Goal: Information Seeking & Learning: Learn about a topic

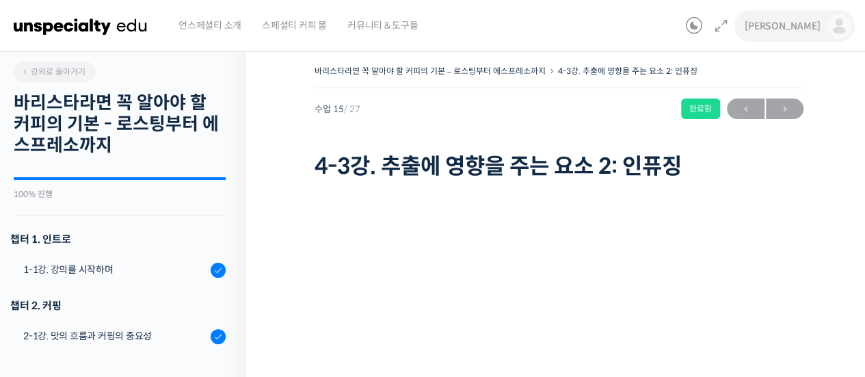
click at [833, 18] on img at bounding box center [839, 26] width 25 height 25
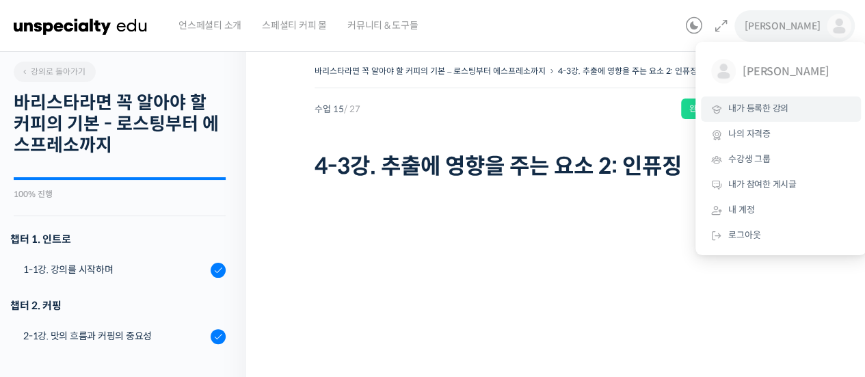
click at [785, 108] on span "내가 등록한 강의" at bounding box center [758, 109] width 60 height 12
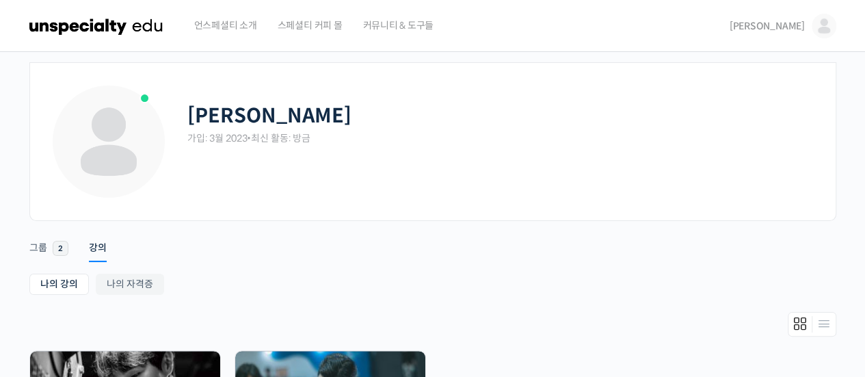
scroll to position [205, 0]
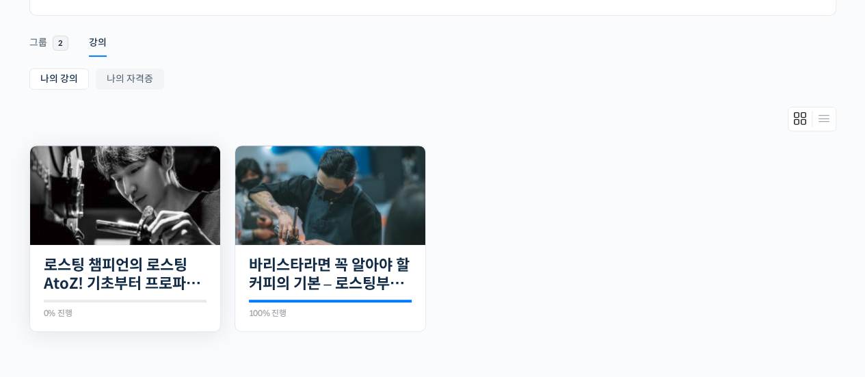
click at [141, 166] on img at bounding box center [125, 195] width 190 height 99
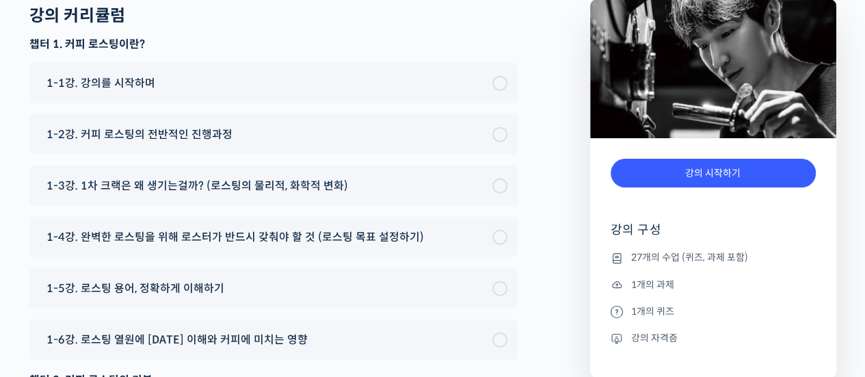
scroll to position [6700, 0]
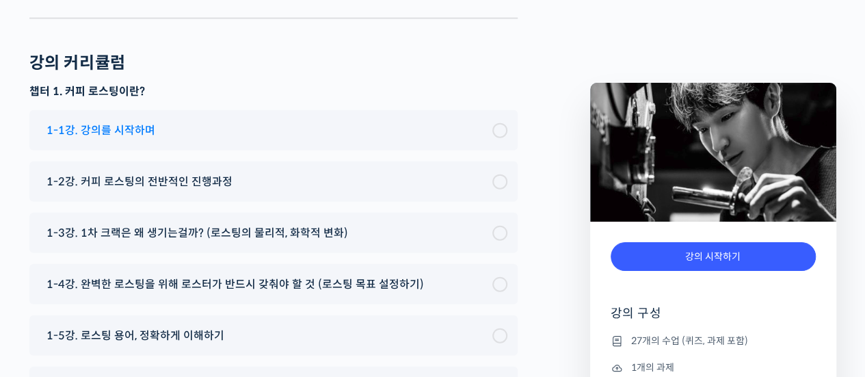
click at [275, 121] on div "1-1강. 강의를 시작하며" at bounding box center [266, 130] width 453 height 18
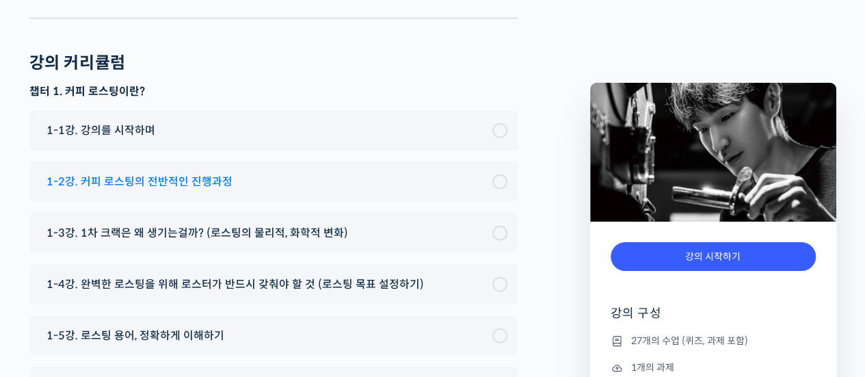
click at [246, 172] on div "1-2강. 커피 로스팅의 전반적인 진행과정" at bounding box center [266, 181] width 453 height 18
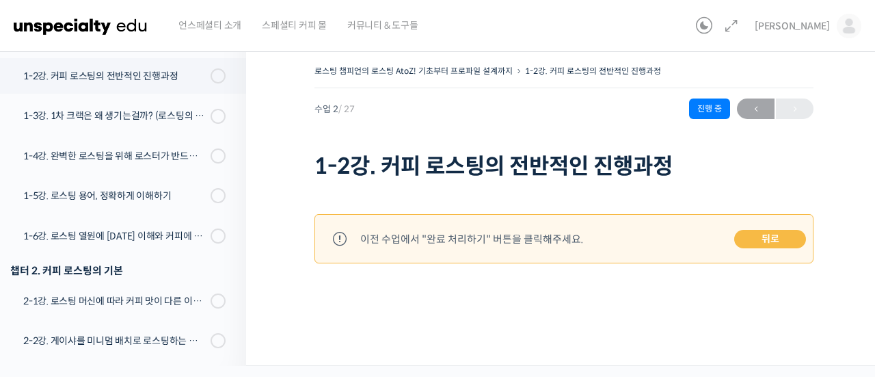
scroll to position [239, 0]
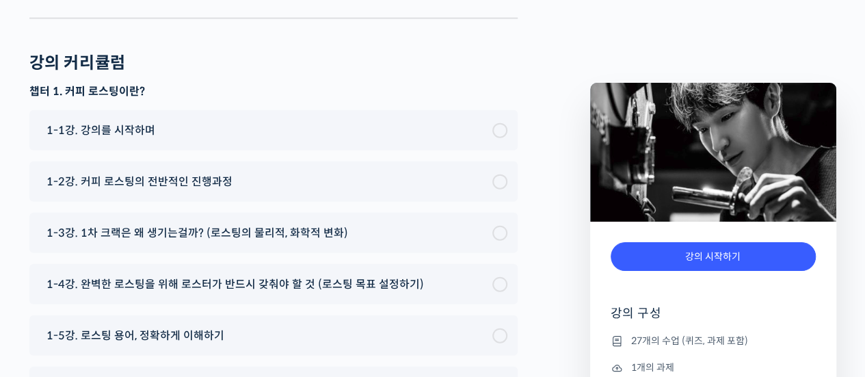
click at [120, 121] on span "1-1강. 강의를 시작하며" at bounding box center [100, 130] width 109 height 18
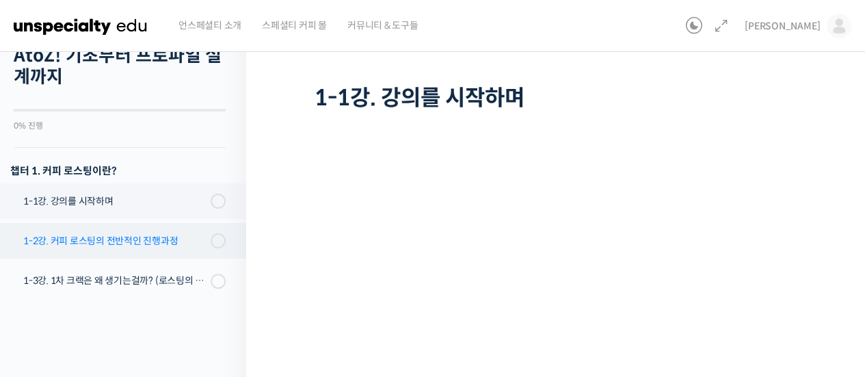
click at [122, 244] on div "1-2강. 커피 로스팅의 전반적인 진행과정" at bounding box center [114, 240] width 183 height 15
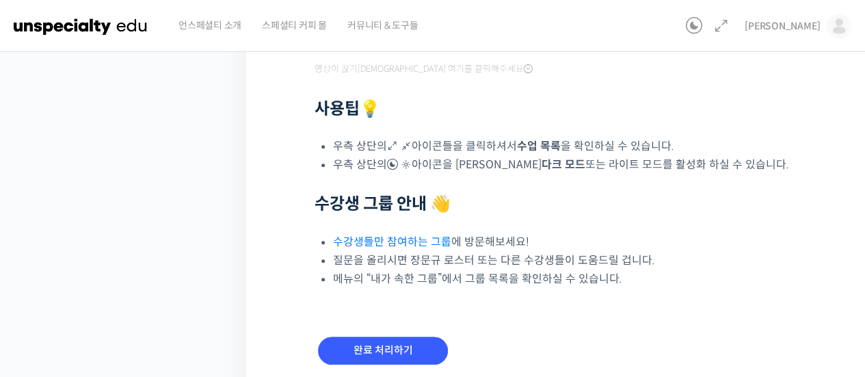
scroll to position [484, 0]
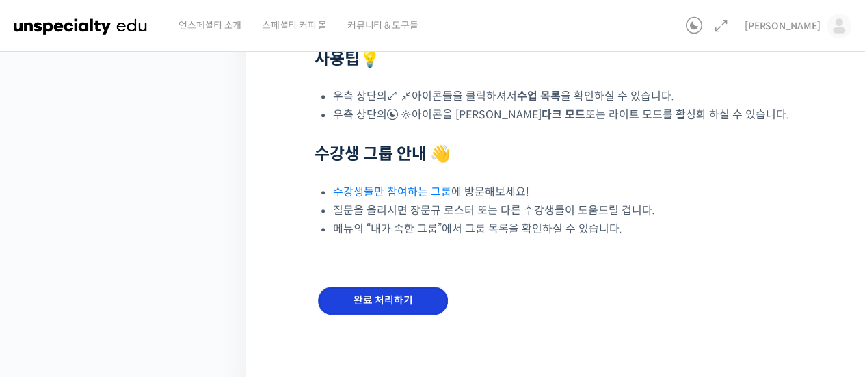
click at [403, 297] on input "완료 처리하기" at bounding box center [383, 300] width 130 height 28
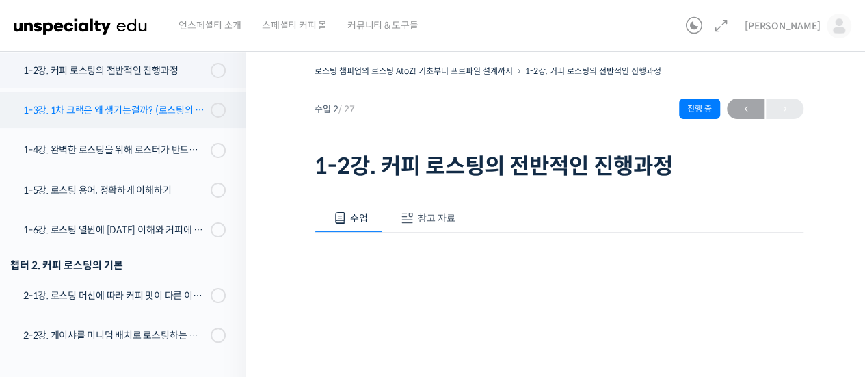
scroll to position [172, 0]
